Goal: Navigation & Orientation: Find specific page/section

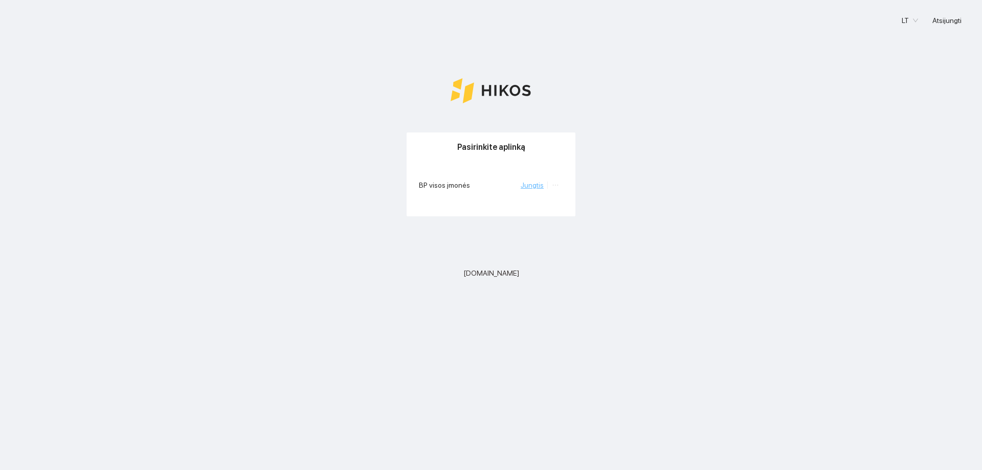
click at [540, 182] on link "Jungtis" at bounding box center [532, 185] width 23 height 8
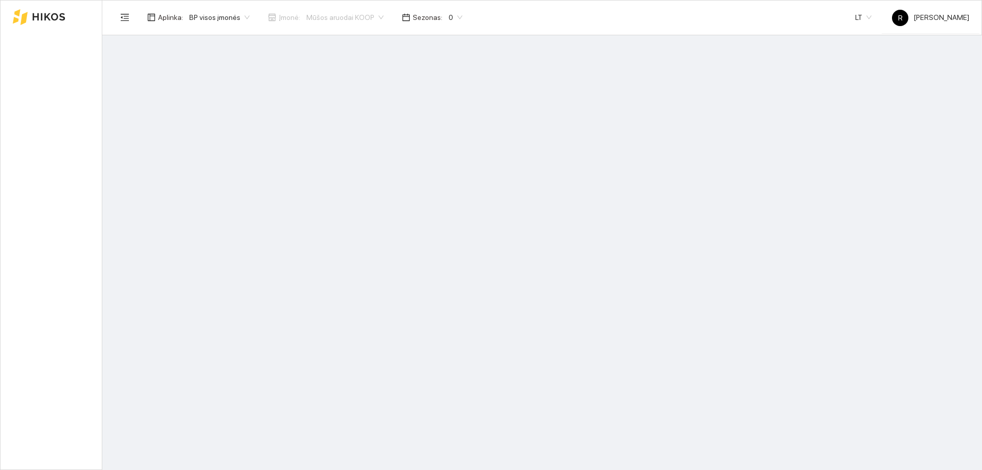
click at [540, 182] on main at bounding box center [542, 252] width 880 height 435
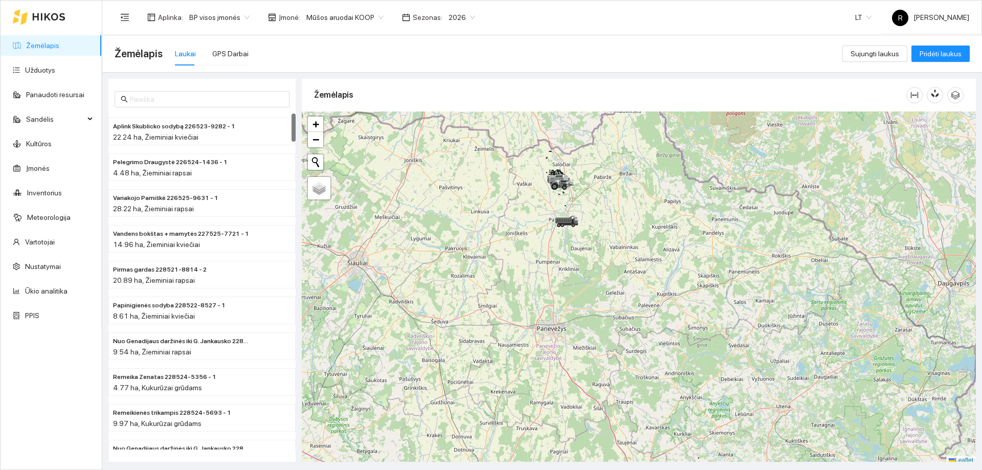
scroll to position [3, 0]
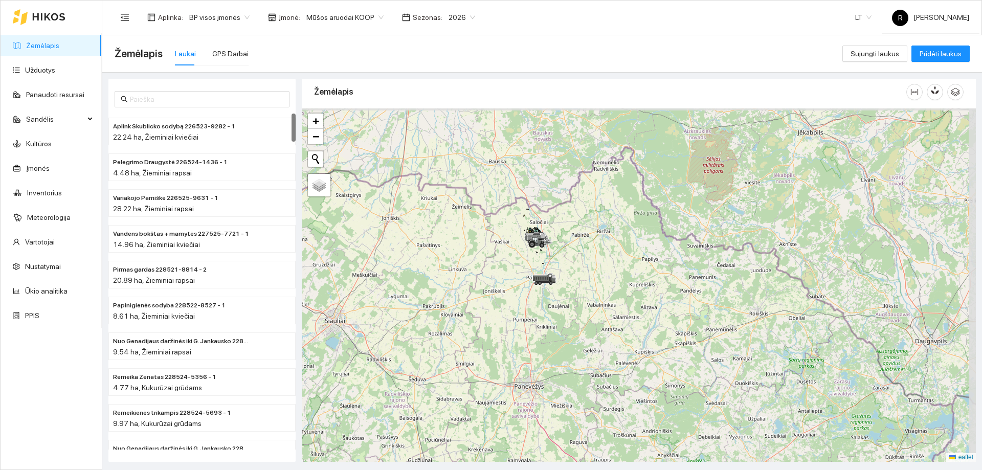
drag, startPoint x: 563, startPoint y: 210, endPoint x: 518, endPoint y: 316, distance: 114.9
click at [518, 316] on div at bounding box center [639, 285] width 674 height 354
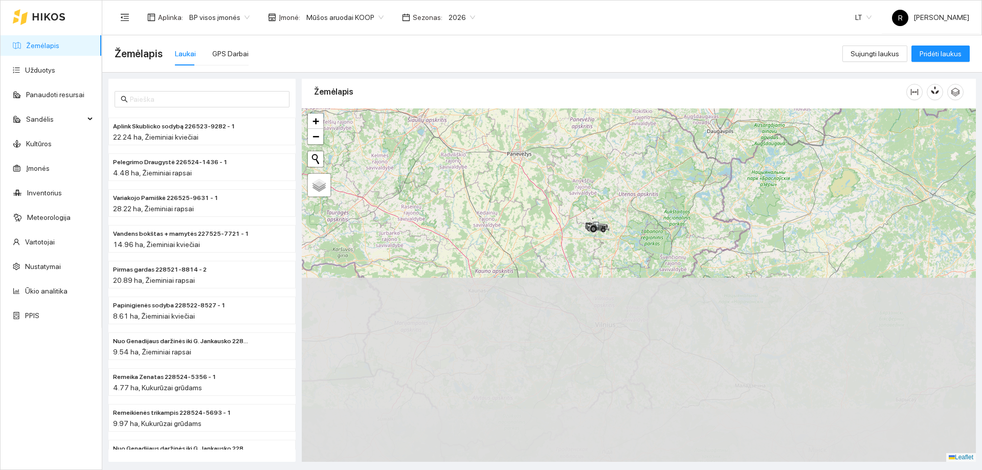
drag, startPoint x: 619, startPoint y: 363, endPoint x: 555, endPoint y: 141, distance: 231.1
click at [555, 141] on div at bounding box center [639, 285] width 674 height 354
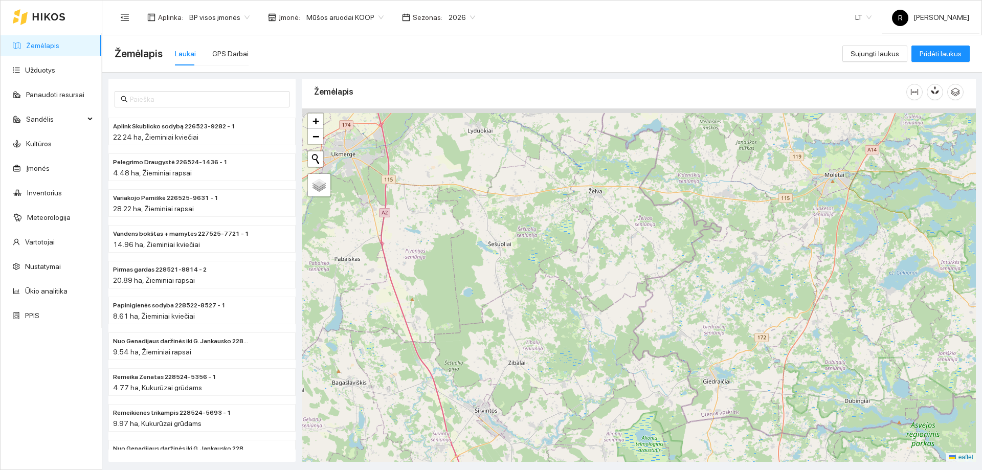
drag, startPoint x: 660, startPoint y: 225, endPoint x: 595, endPoint y: 305, distance: 103.6
click at [595, 305] on div at bounding box center [639, 285] width 674 height 354
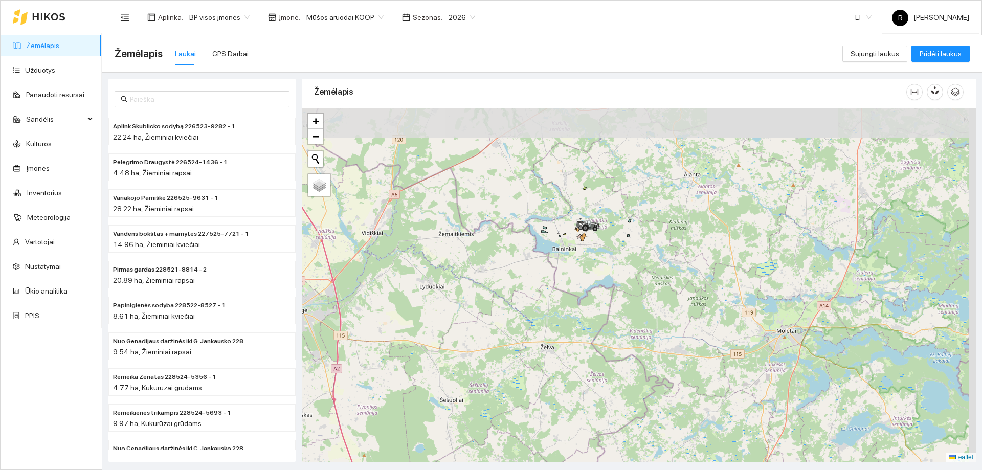
drag, startPoint x: 619, startPoint y: 212, endPoint x: 607, endPoint y: 319, distance: 108.1
click at [607, 319] on div at bounding box center [639, 285] width 674 height 354
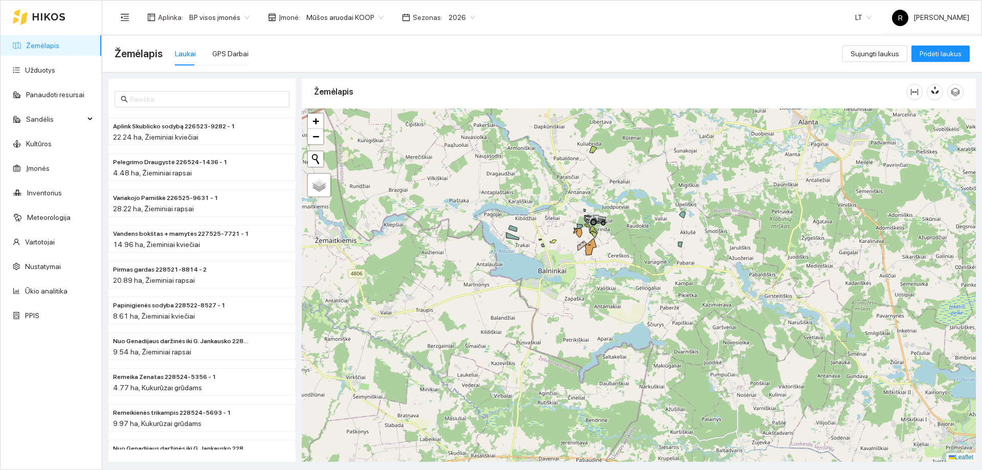
drag, startPoint x: 611, startPoint y: 274, endPoint x: 611, endPoint y: 314, distance: 39.9
click at [611, 314] on div at bounding box center [639, 285] width 674 height 354
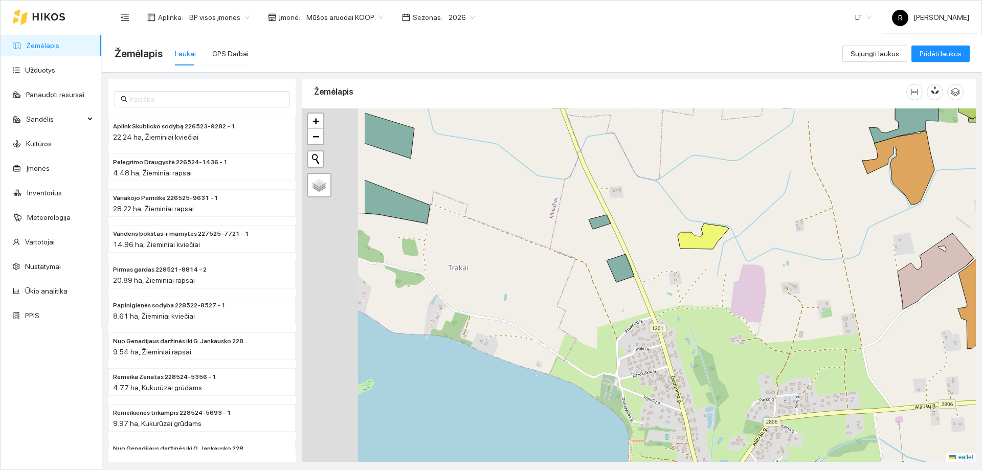
drag, startPoint x: 703, startPoint y: 339, endPoint x: 887, endPoint y: 325, distance: 183.7
click at [895, 323] on div at bounding box center [639, 285] width 674 height 354
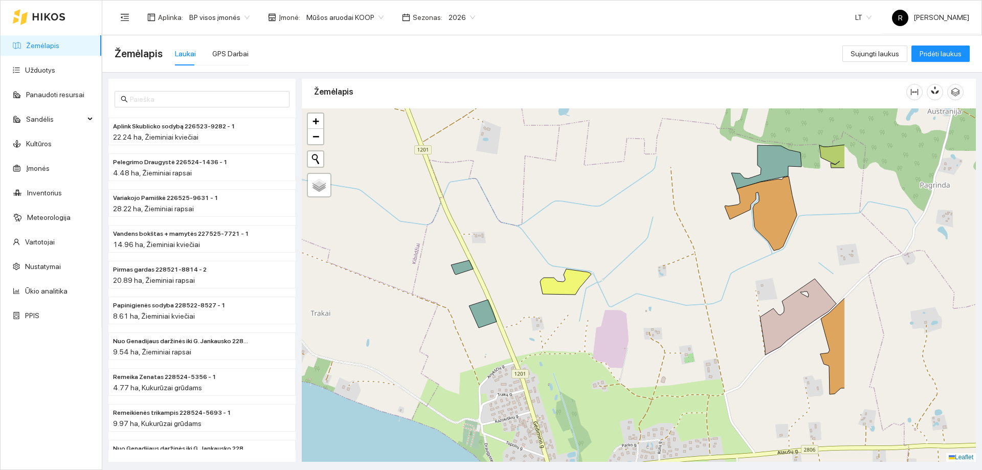
drag, startPoint x: 712, startPoint y: 288, endPoint x: 526, endPoint y: 317, distance: 188.6
click at [526, 317] on div at bounding box center [639, 285] width 674 height 354
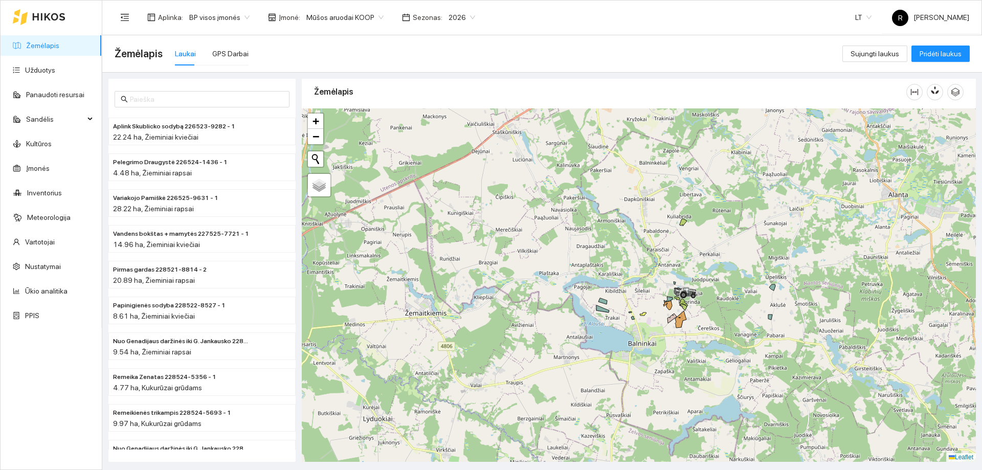
drag, startPoint x: 626, startPoint y: 205, endPoint x: 646, endPoint y: 322, distance: 118.3
click at [646, 322] on div at bounding box center [639, 285] width 674 height 354
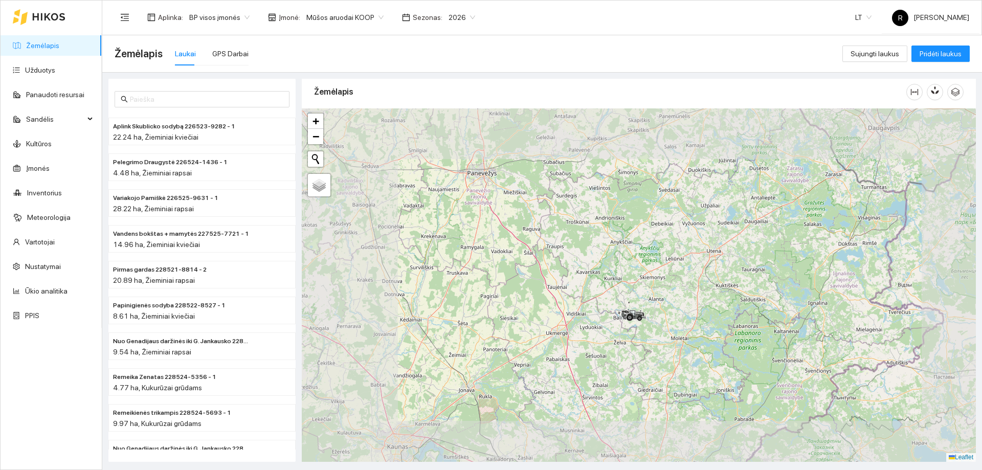
drag, startPoint x: 615, startPoint y: 260, endPoint x: 636, endPoint y: 335, distance: 77.2
click at [636, 335] on div at bounding box center [639, 285] width 674 height 354
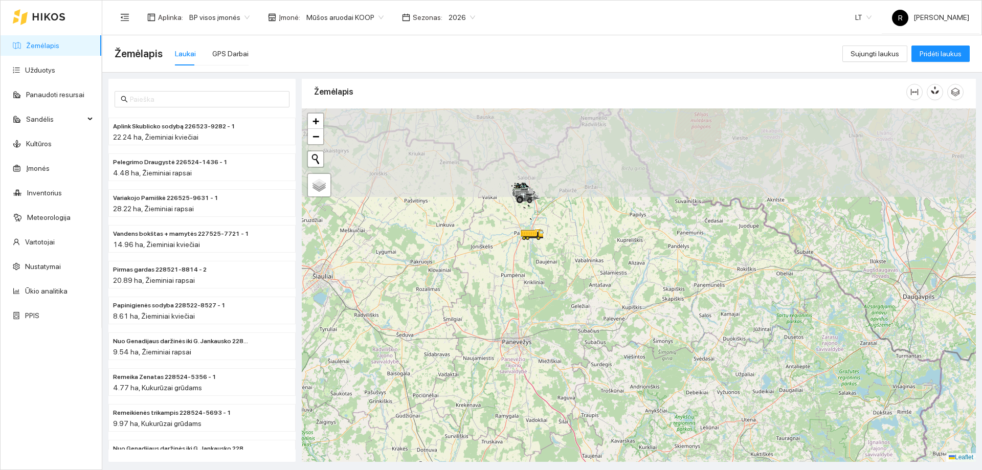
drag, startPoint x: 613, startPoint y: 287, endPoint x: 619, endPoint y: 315, distance: 28.1
click at [619, 315] on div at bounding box center [639, 285] width 674 height 354
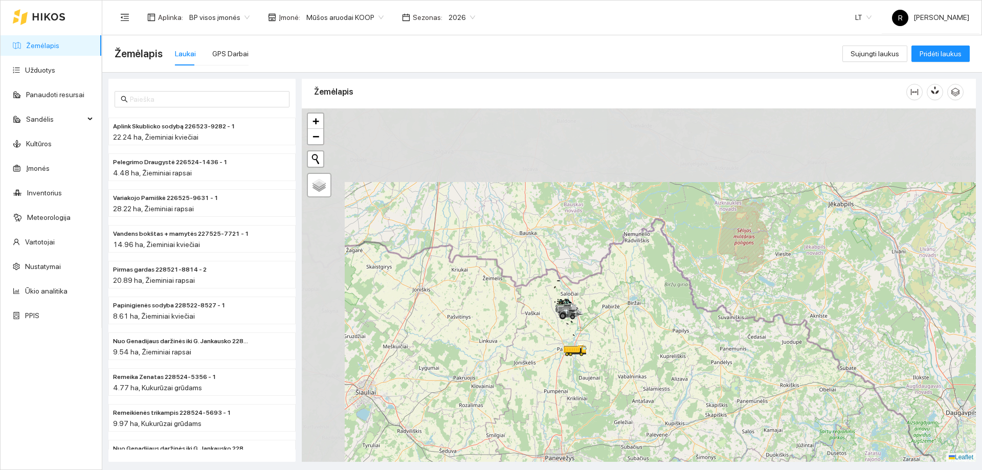
drag, startPoint x: 609, startPoint y: 255, endPoint x: 650, endPoint y: 373, distance: 125.1
click at [656, 377] on div at bounding box center [639, 285] width 674 height 354
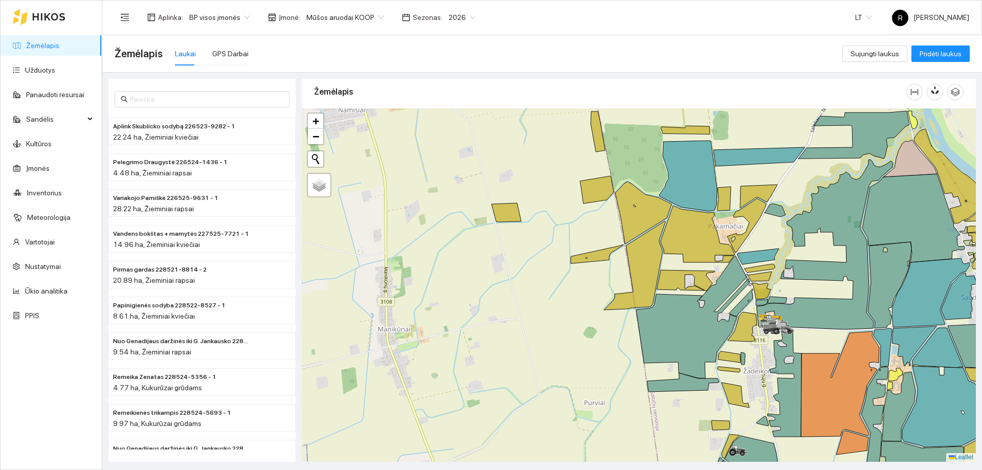
drag, startPoint x: 743, startPoint y: 367, endPoint x: 492, endPoint y: 142, distance: 336.9
click at [492, 142] on div at bounding box center [639, 285] width 674 height 354
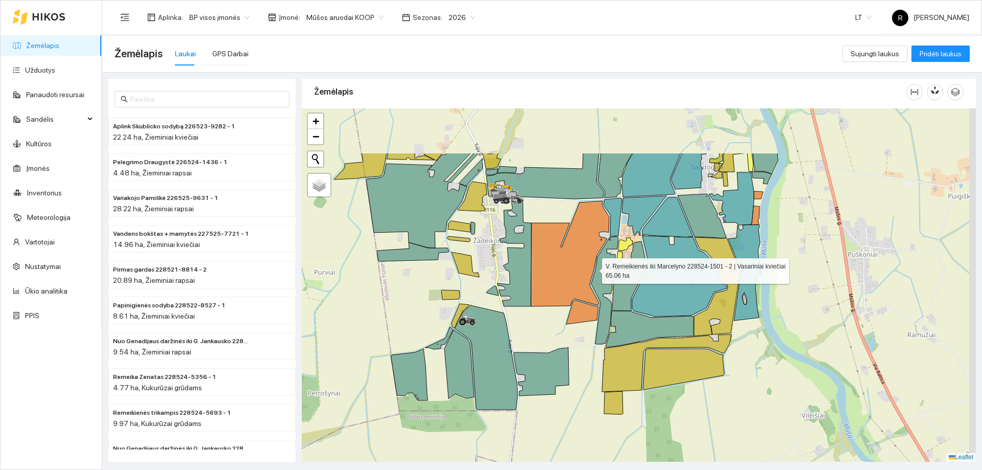
drag, startPoint x: 614, startPoint y: 188, endPoint x: 593, endPoint y: 268, distance: 83.0
click at [593, 268] on icon at bounding box center [570, 253] width 78 height 105
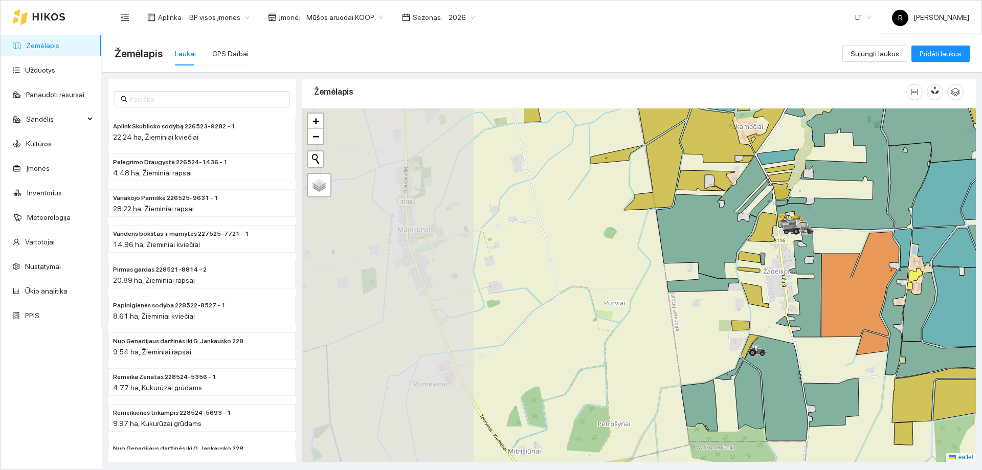
drag, startPoint x: 514, startPoint y: 270, endPoint x: 804, endPoint y: 301, distance: 291.7
click at [804, 301] on icon at bounding box center [805, 283] width 34 height 108
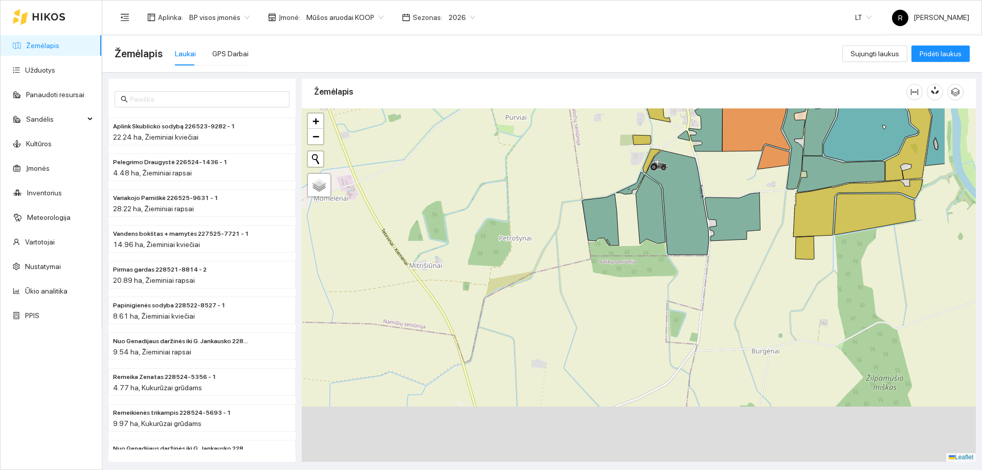
drag, startPoint x: 705, startPoint y: 312, endPoint x: 585, endPoint y: 106, distance: 237.8
click at [585, 106] on div "Žemėlapis" at bounding box center [639, 267] width 674 height 383
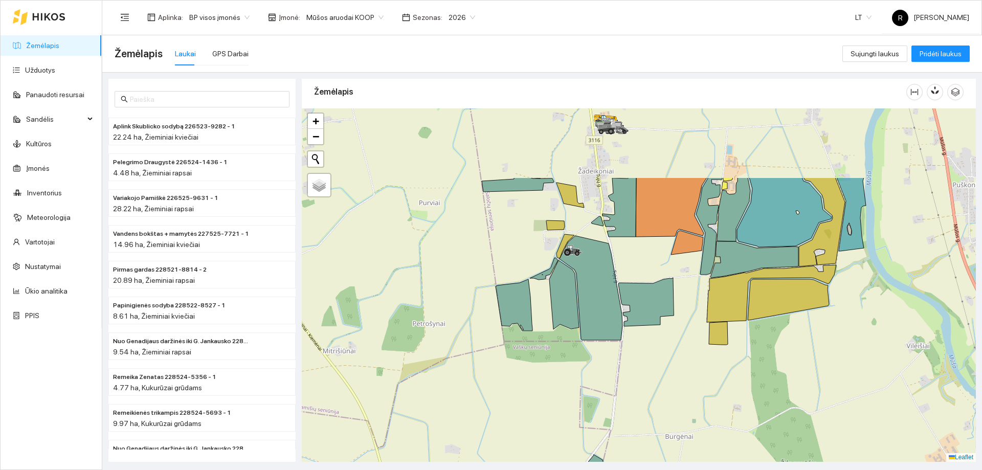
drag, startPoint x: 702, startPoint y: 331, endPoint x: 585, endPoint y: 461, distance: 175.3
click at [581, 470] on html "Žemėlapis Užduotys Panaudoti resursai Sandėlis Kultūros Įmonės Inventorius Mete…" at bounding box center [491, 235] width 982 height 470
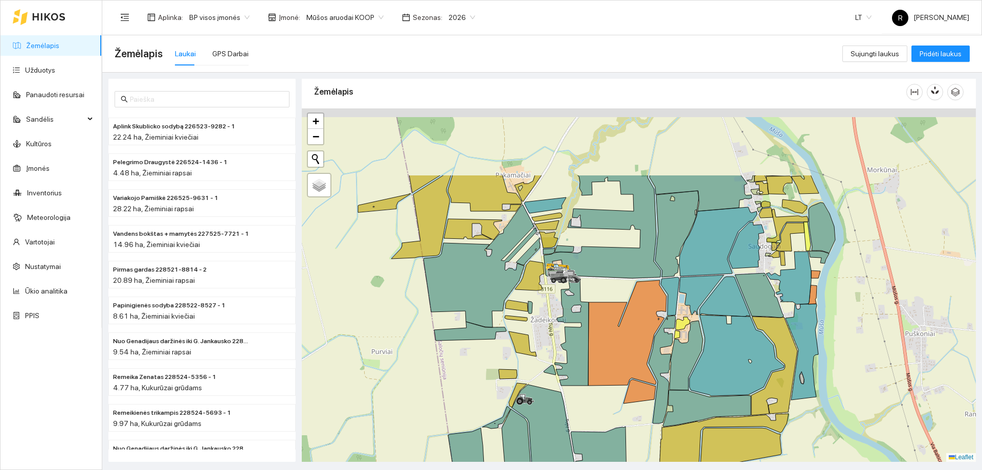
drag, startPoint x: 594, startPoint y: 306, endPoint x: 603, endPoint y: 358, distance: 51.8
click at [603, 421] on div at bounding box center [639, 285] width 674 height 354
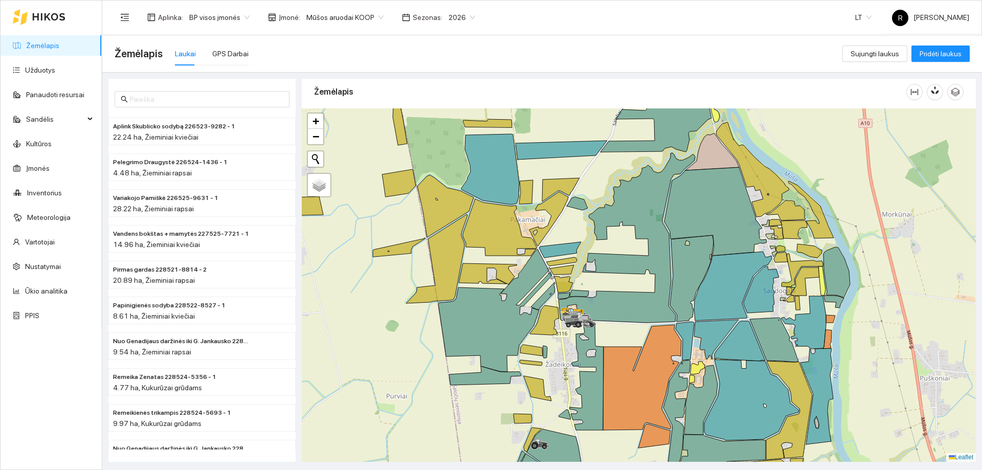
drag, startPoint x: 558, startPoint y: 288, endPoint x: 580, endPoint y: 336, distance: 53.6
click at [576, 323] on icon at bounding box center [571, 321] width 10 height 6
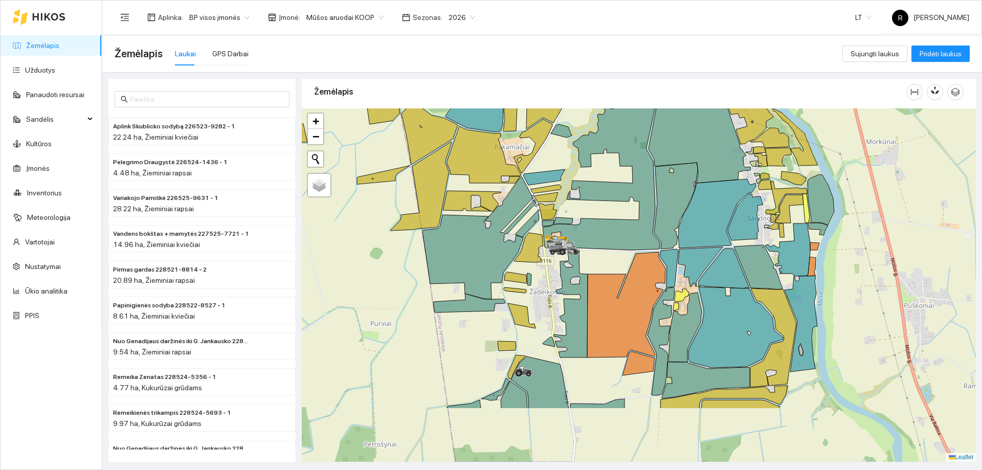
drag, startPoint x: 550, startPoint y: 338, endPoint x: 522, endPoint y: 238, distance: 104.3
click at [522, 238] on icon at bounding box center [528, 248] width 29 height 30
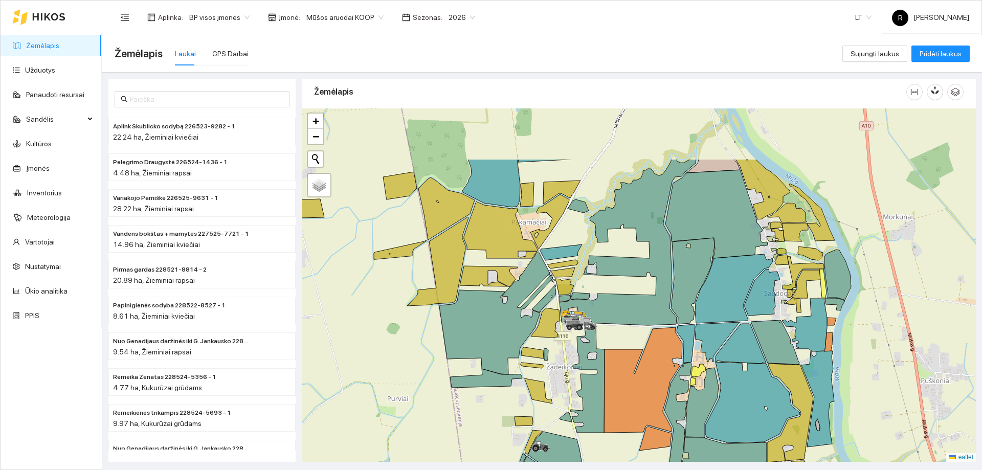
drag, startPoint x: 605, startPoint y: 241, endPoint x: 608, endPoint y: 275, distance: 34.4
click at [608, 275] on icon at bounding box center [628, 242] width 137 height 166
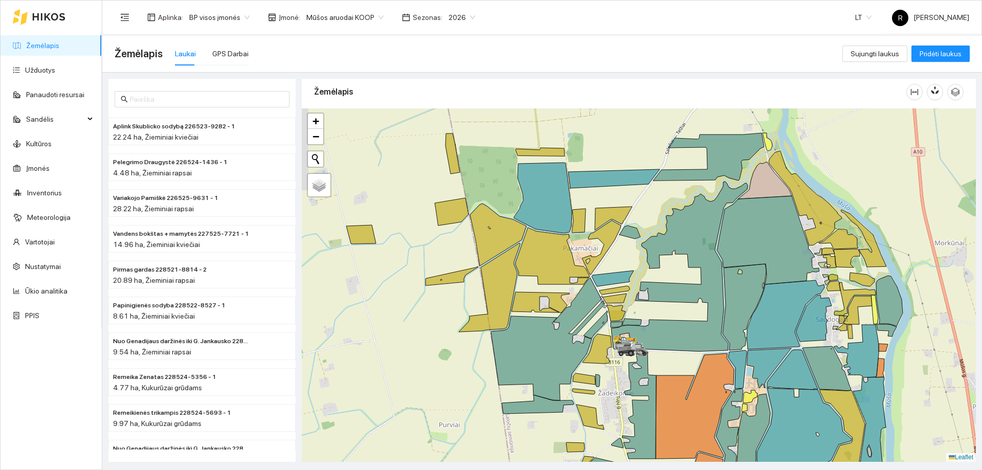
drag, startPoint x: 389, startPoint y: 209, endPoint x: 452, endPoint y: 230, distance: 66.3
click at [452, 230] on div at bounding box center [639, 285] width 674 height 354
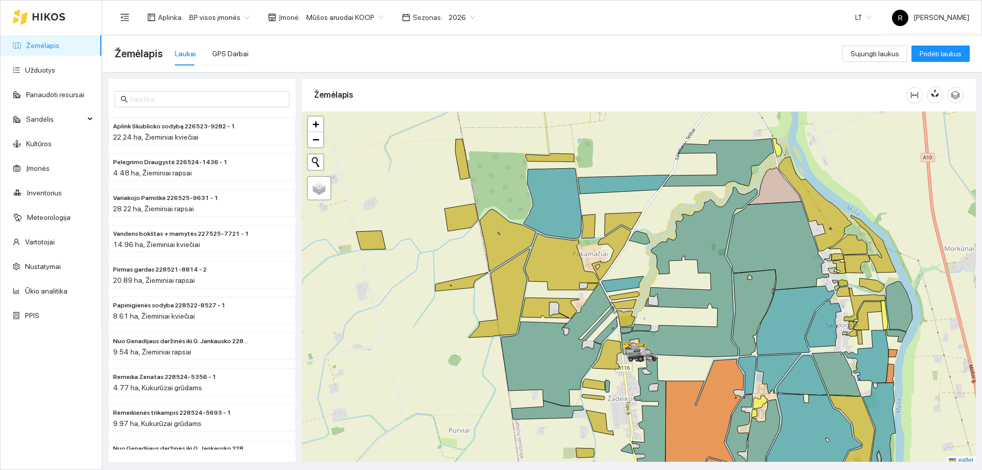
scroll to position [3, 0]
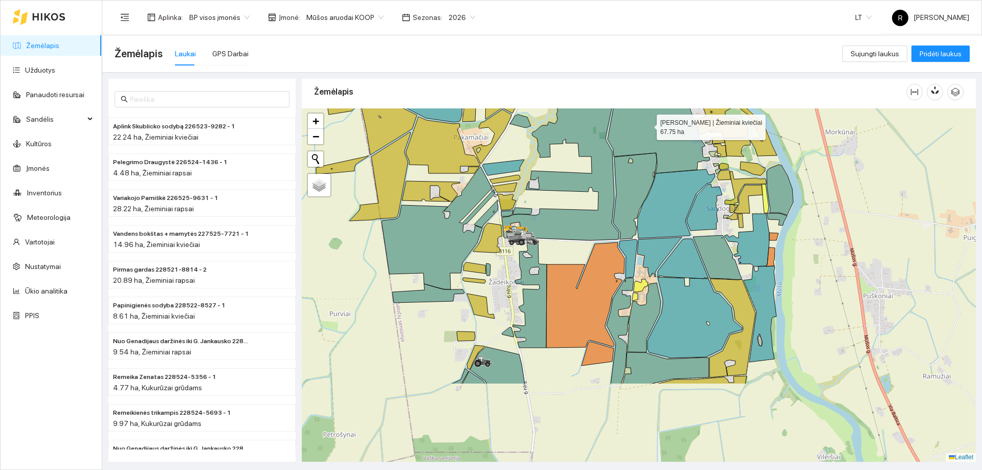
drag, startPoint x: 774, startPoint y: 243, endPoint x: 642, endPoint y: 198, distance: 139.5
click at [653, 128] on icon at bounding box center [659, 129] width 102 height 89
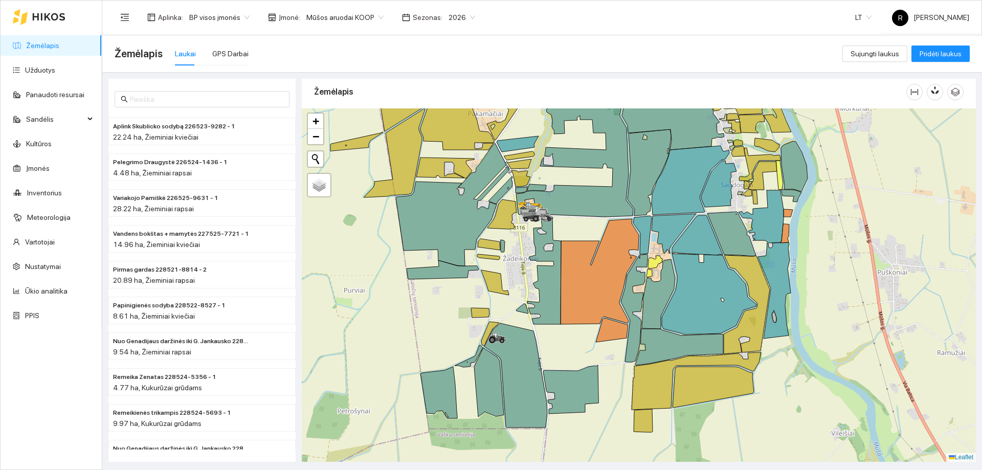
drag, startPoint x: 625, startPoint y: 308, endPoint x: 669, endPoint y: 238, distance: 83.0
click at [669, 238] on div at bounding box center [639, 285] width 674 height 354
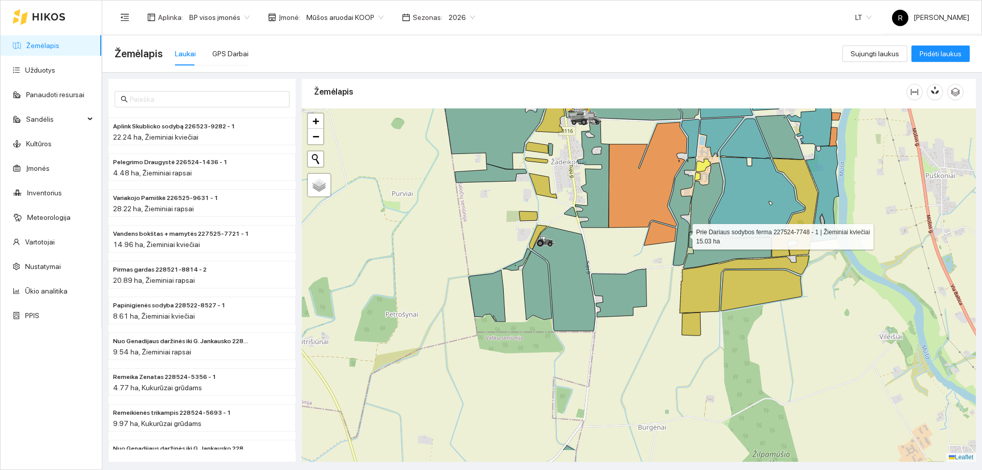
click at [683, 235] on icon at bounding box center [682, 212] width 27 height 108
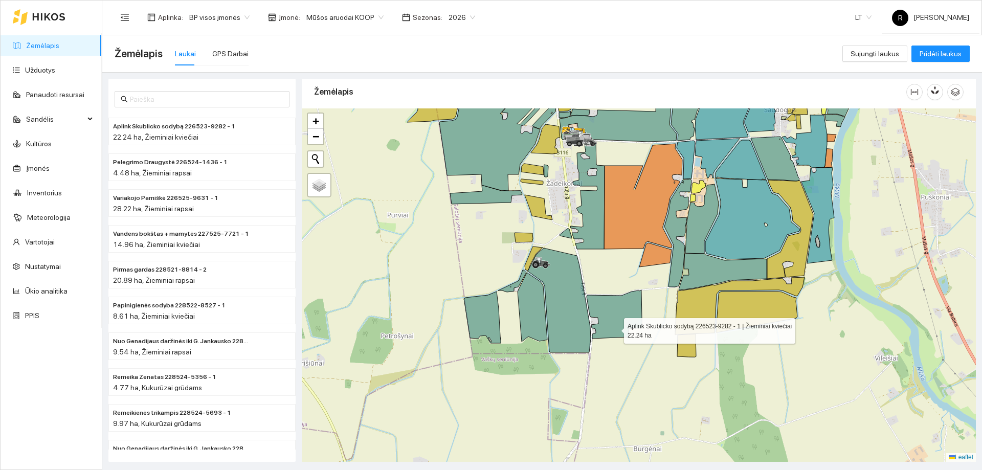
drag, startPoint x: 619, startPoint y: 311, endPoint x: 615, endPoint y: 337, distance: 26.3
click at [615, 337] on icon at bounding box center [614, 314] width 55 height 49
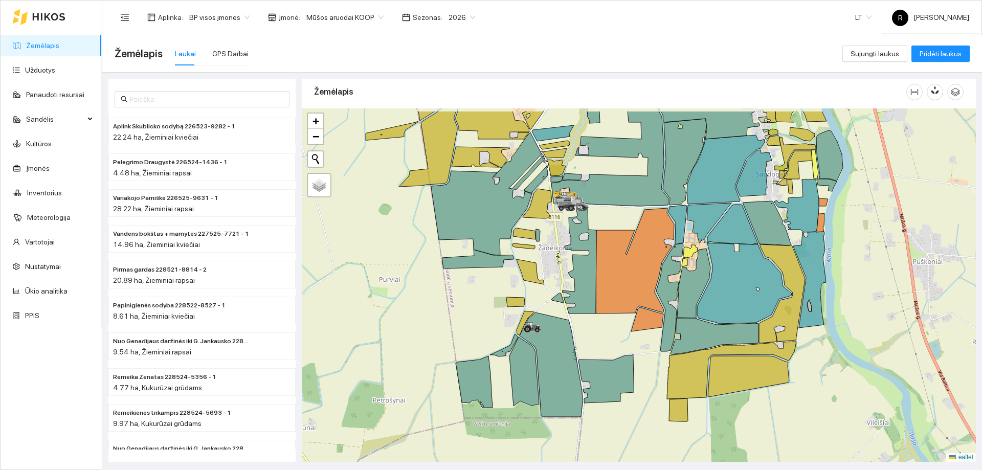
drag, startPoint x: 632, startPoint y: 297, endPoint x: 628, endPoint y: 328, distance: 31.5
click at [628, 335] on div at bounding box center [639, 285] width 674 height 354
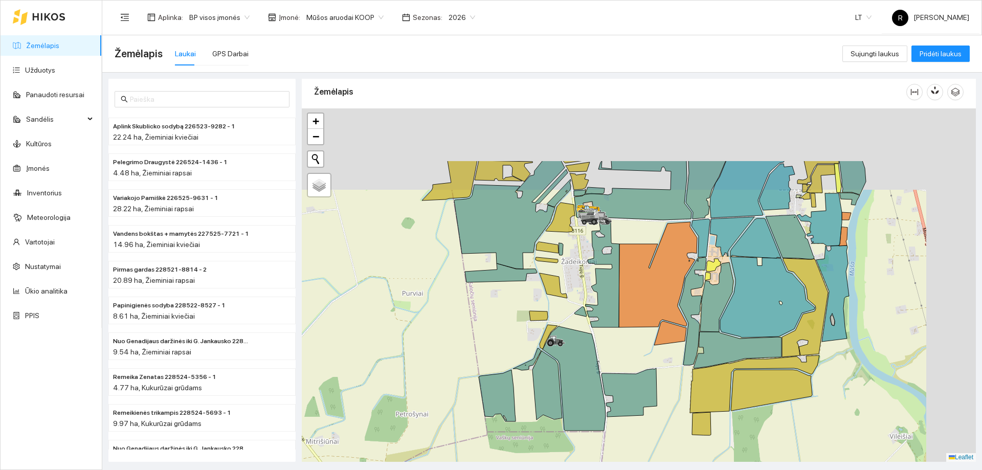
drag, startPoint x: 693, startPoint y: 347, endPoint x: 674, endPoint y: 371, distance: 30.5
click at [674, 371] on div at bounding box center [639, 285] width 674 height 354
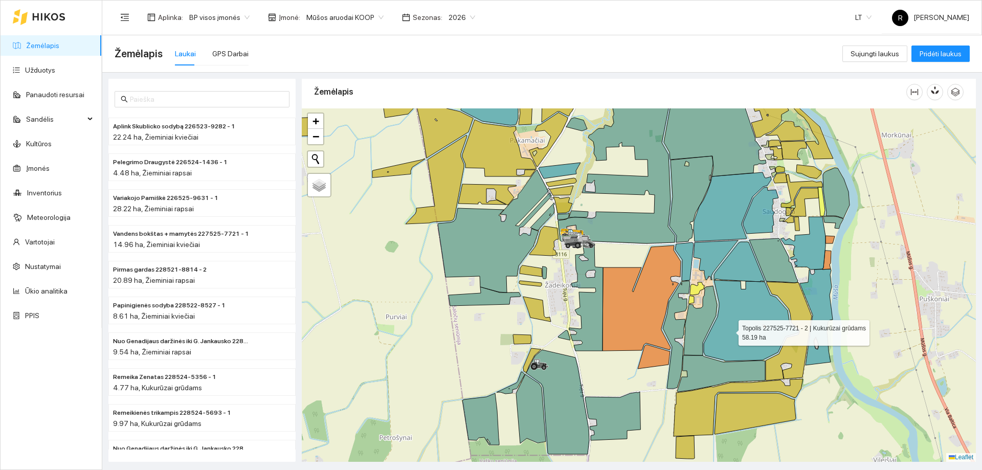
drag, startPoint x: 741, startPoint y: 319, endPoint x: 726, endPoint y: 331, distance: 19.7
click at [726, 331] on icon at bounding box center [751, 320] width 95 height 81
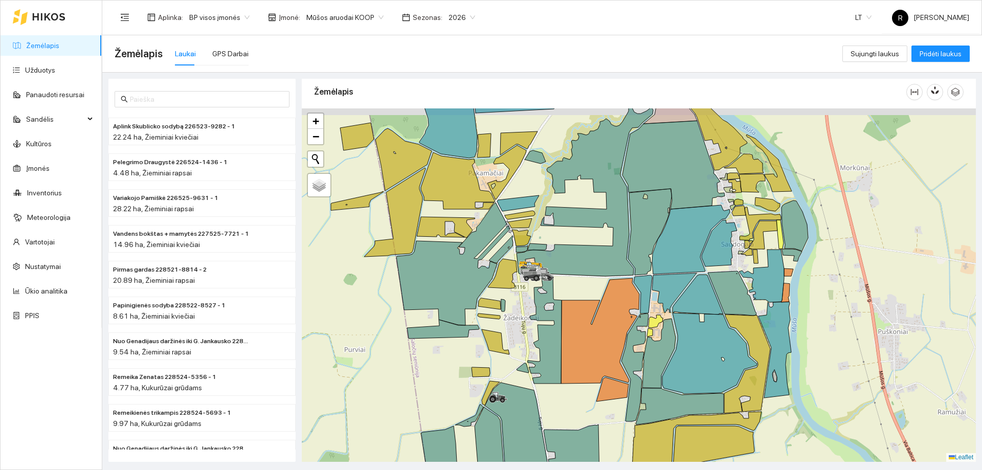
drag, startPoint x: 814, startPoint y: 311, endPoint x: 779, endPoint y: 319, distance: 36.4
click at [782, 322] on div at bounding box center [639, 285] width 674 height 354
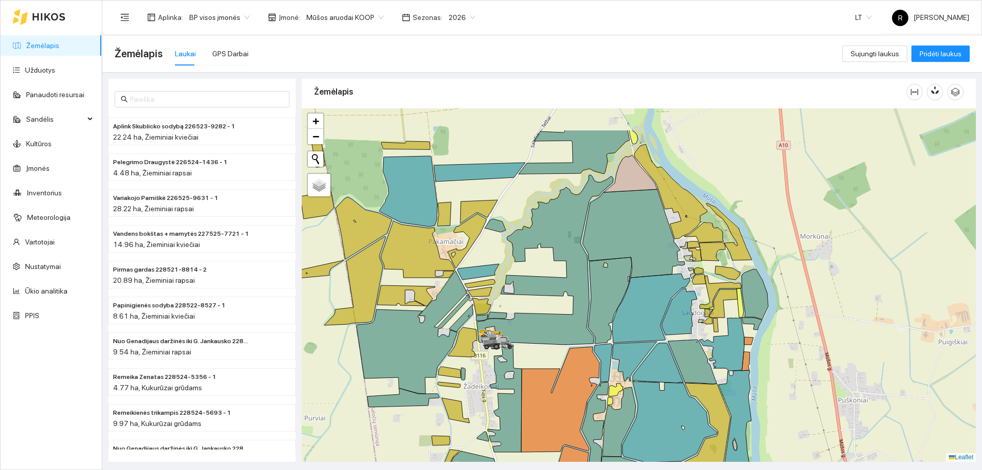
drag, startPoint x: 668, startPoint y: 267, endPoint x: 664, endPoint y: 291, distance: 24.4
click at [664, 278] on icon at bounding box center [634, 233] width 102 height 89
